Goal: Check status

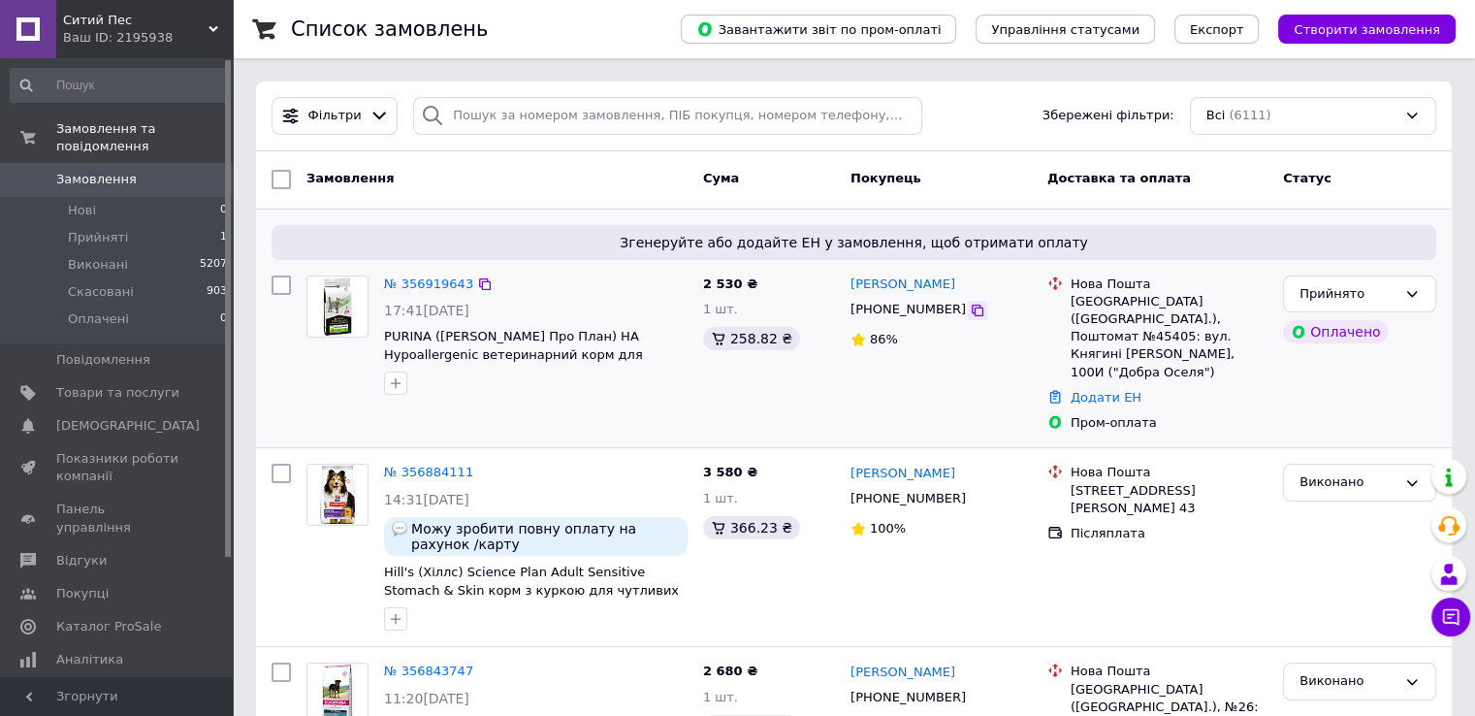
click at [970, 311] on icon at bounding box center [978, 311] width 16 height 16
drag, startPoint x: 976, startPoint y: 100, endPoint x: 942, endPoint y: 110, distance: 35.3
click at [974, 100] on div "Фільтри Збережені фільтри: Всі (6111)" at bounding box center [854, 116] width 1180 height 38
click at [479, 280] on icon at bounding box center [485, 284] width 12 height 12
click at [434, 276] on link "№ 356919643" at bounding box center [428, 283] width 89 height 15
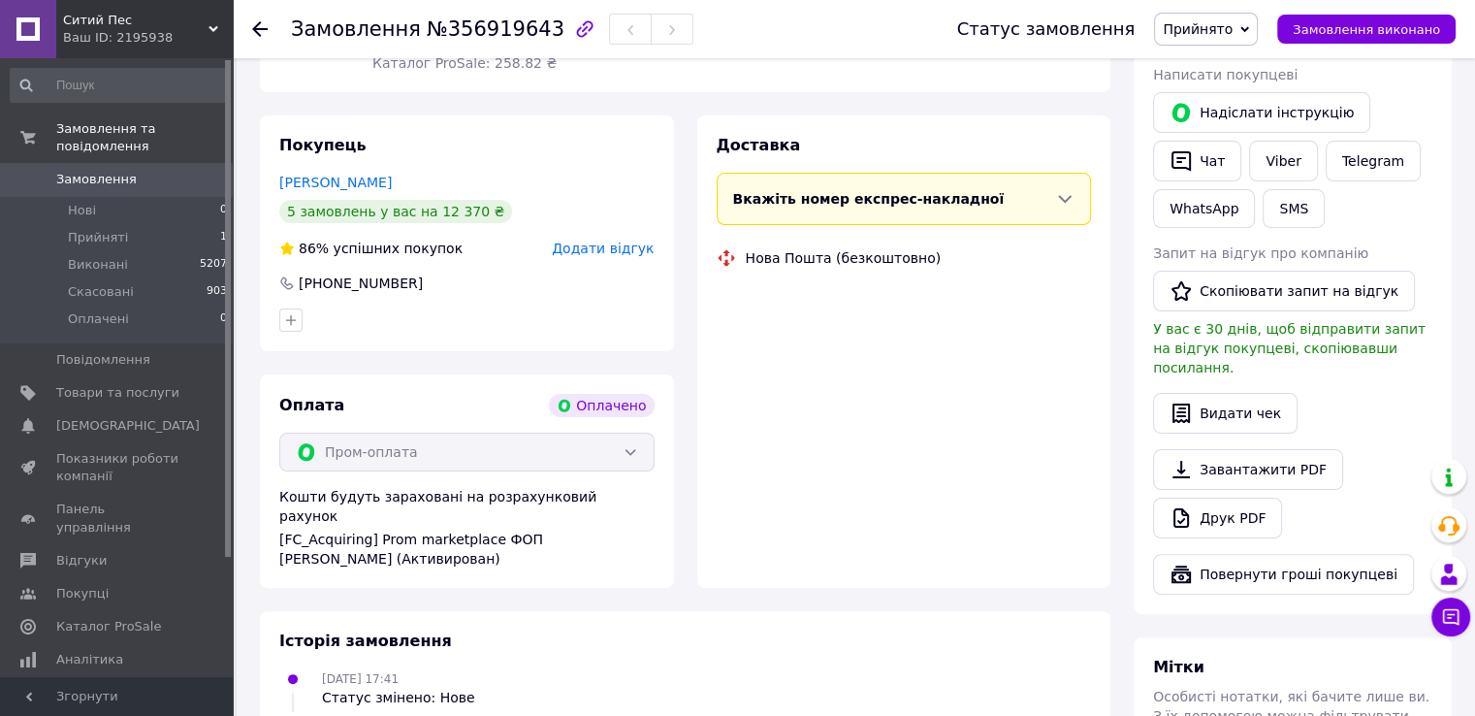
scroll to position [388, 0]
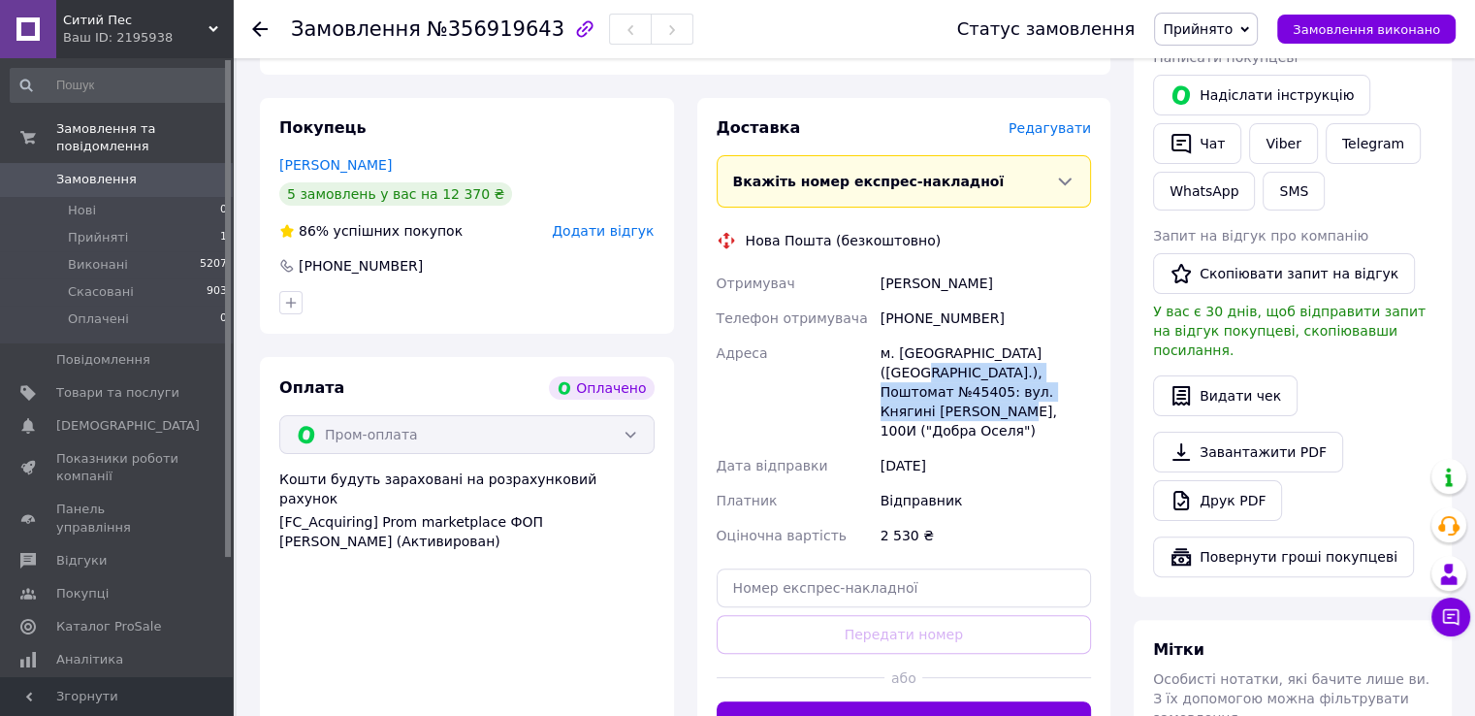
drag, startPoint x: 883, startPoint y: 354, endPoint x: 1075, endPoint y: 370, distance: 192.7
click at [1075, 370] on div "м. [GEOGRAPHIC_DATA] ([GEOGRAPHIC_DATA].), Поштомат №45405: вул. Княгині [PERSO…" at bounding box center [986, 392] width 218 height 112
copy div "Поштомат №45405: вул. Княгині [PERSON_NAME], 100И ("Добра Оселя")"
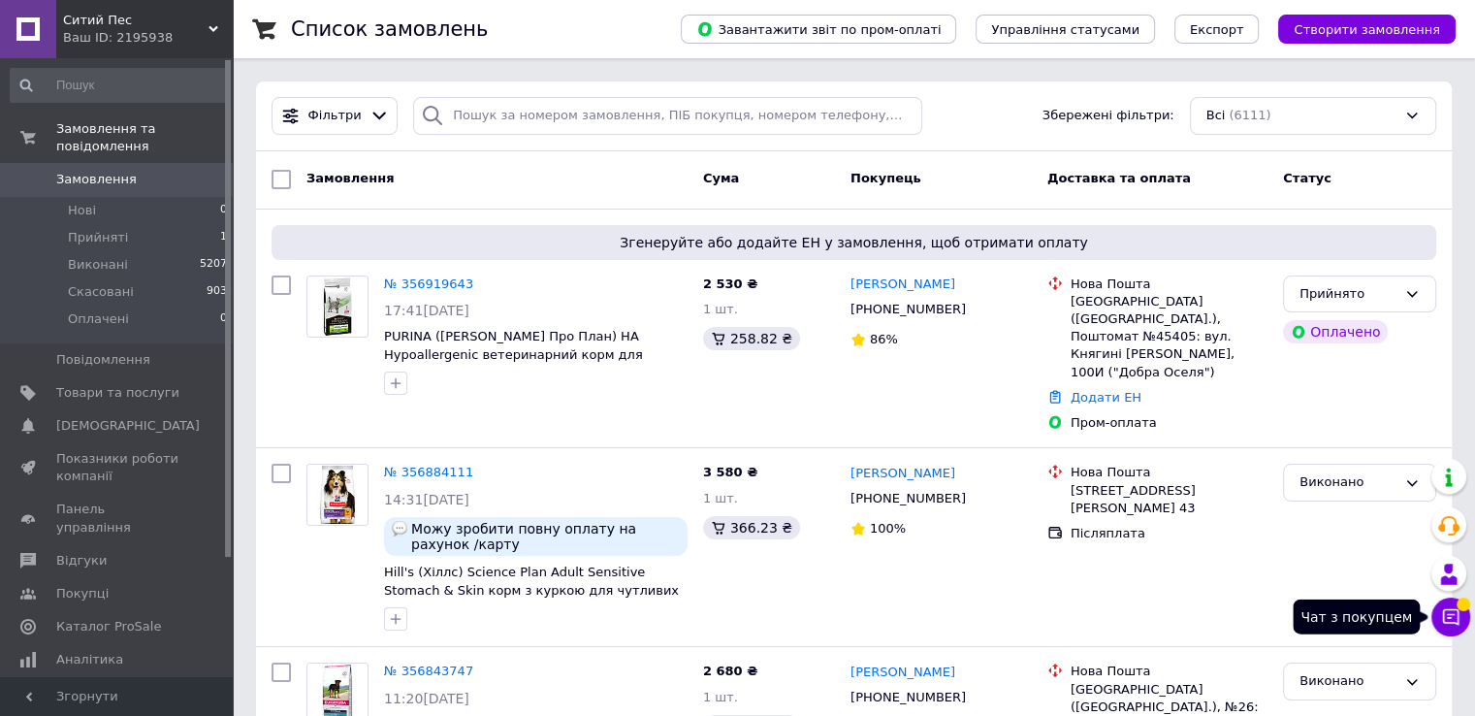
click at [1454, 612] on icon at bounding box center [1450, 616] width 19 height 19
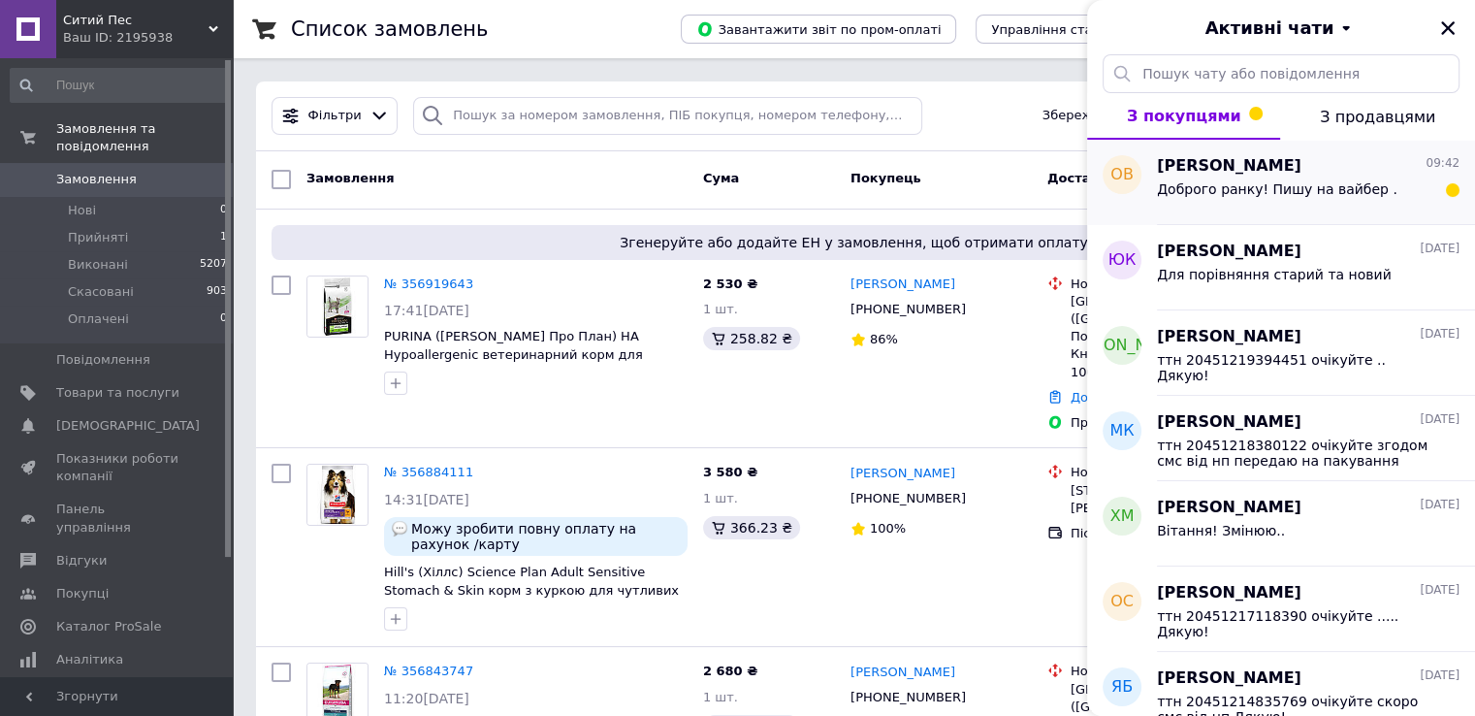
click at [1356, 197] on div "Доброго ранку! Пишу на вайбер ." at bounding box center [1277, 194] width 241 height 27
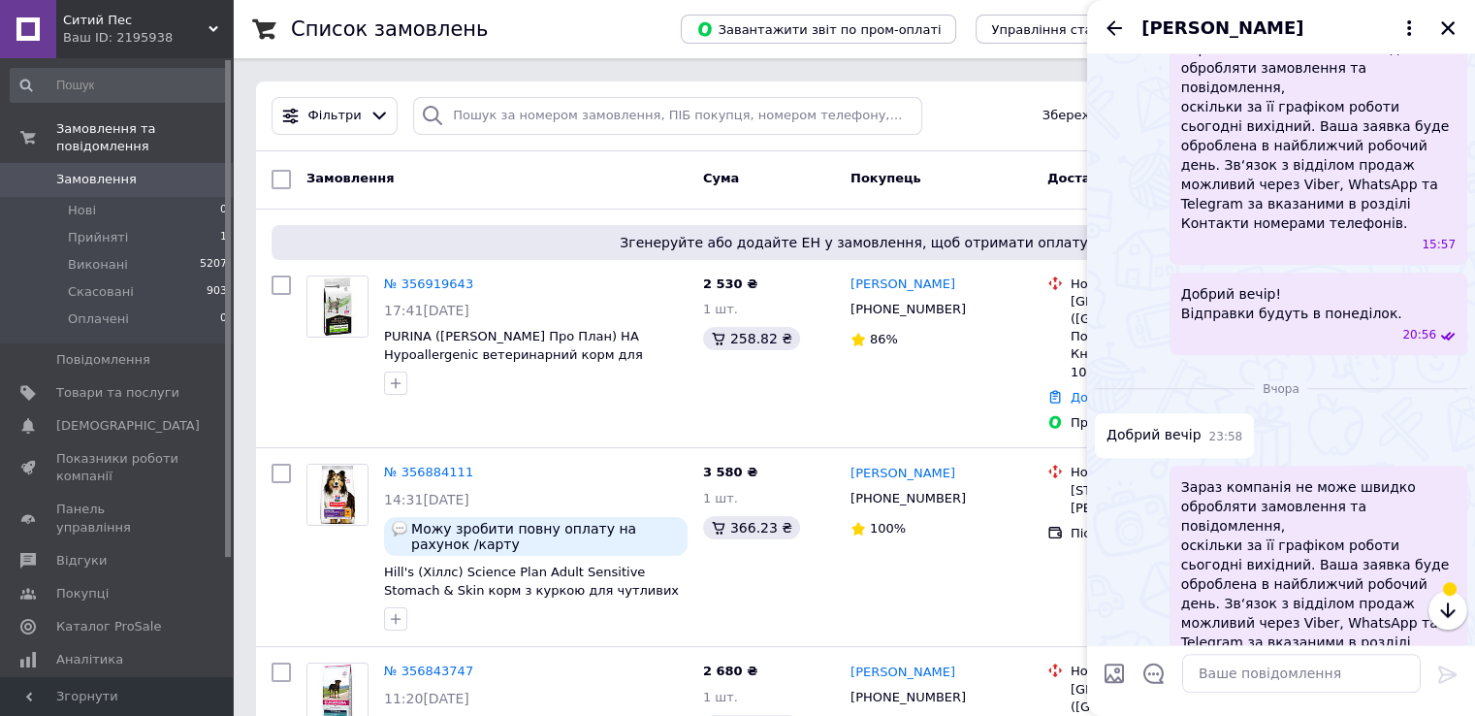
scroll to position [1362, 0]
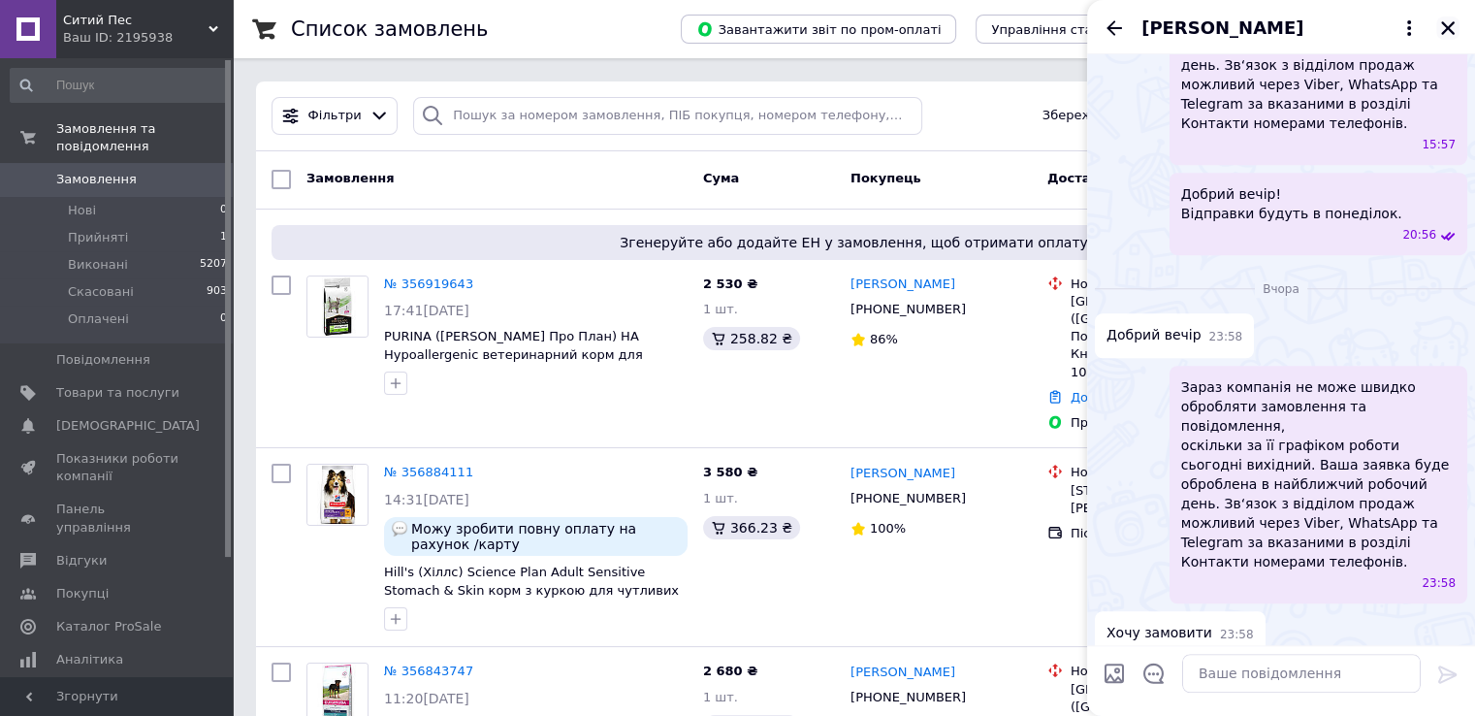
click at [1448, 26] on icon "Закрити" at bounding box center [1448, 28] width 14 height 14
